Goal: Navigation & Orientation: Find specific page/section

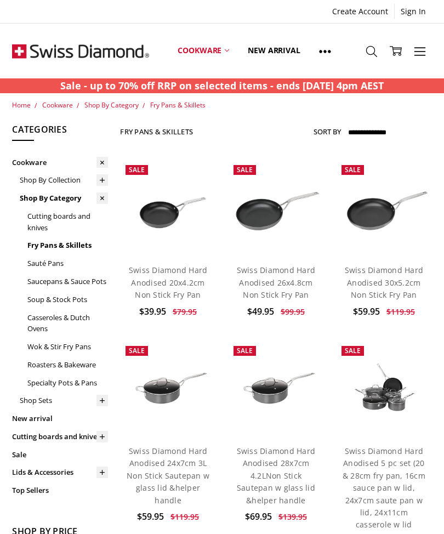
click at [334, 39] on link at bounding box center [325, 50] width 31 height 49
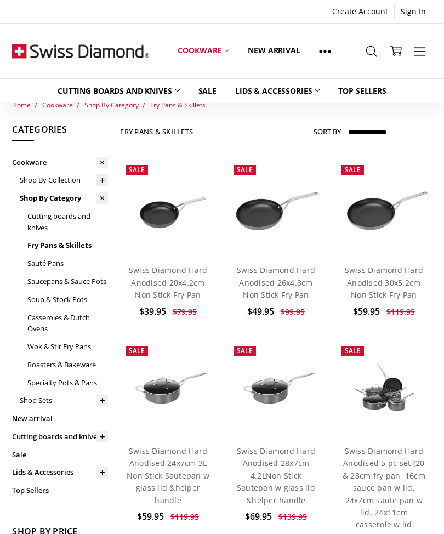
click at [333, 48] on link at bounding box center [325, 50] width 31 height 49
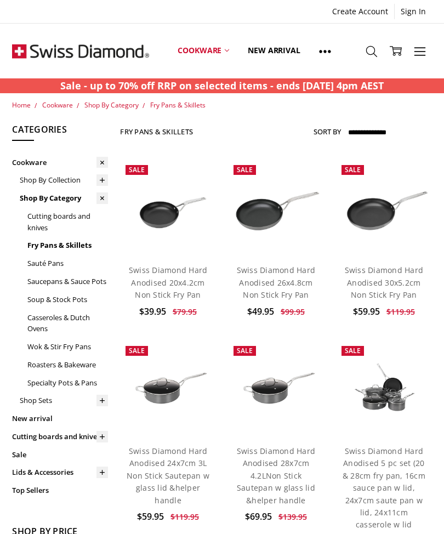
click at [327, 54] on icon at bounding box center [325, 52] width 12 height 12
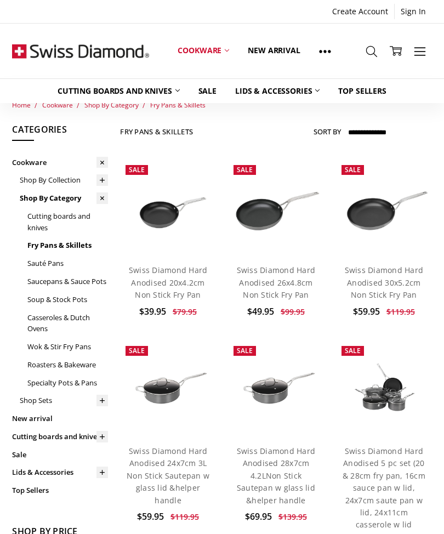
click at [219, 50] on link "Cookware" at bounding box center [203, 50] width 70 height 49
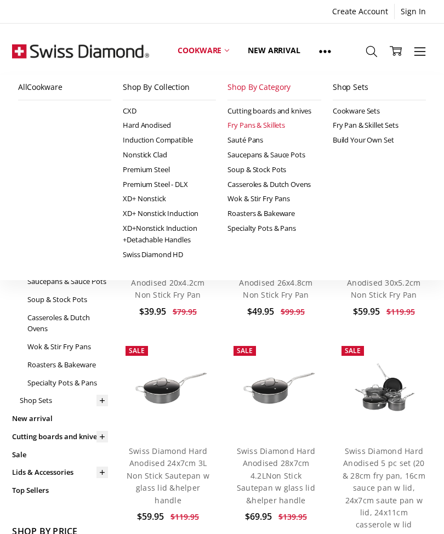
click at [171, 129] on link "Hard Anodised" at bounding box center [169, 125] width 93 height 15
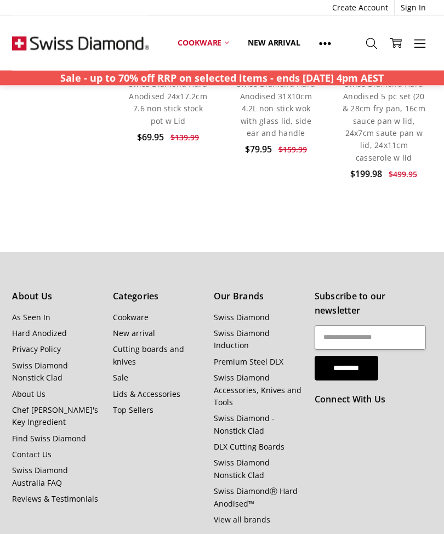
scroll to position [766, 0]
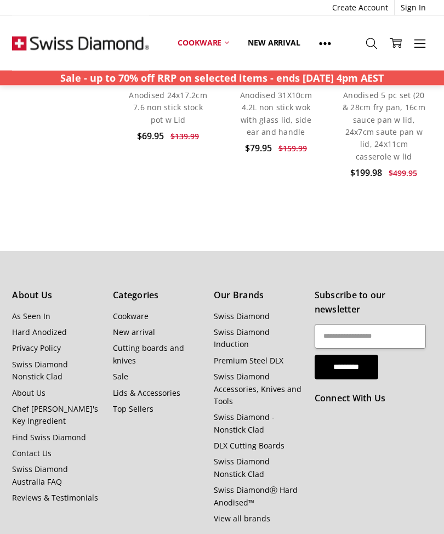
click at [58, 327] on link "Hard Anodized" at bounding box center [39, 332] width 55 height 10
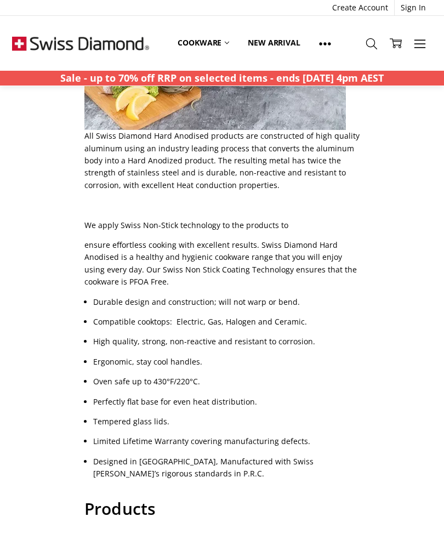
scroll to position [509, 0]
